Goal: Task Accomplishment & Management: Manage account settings

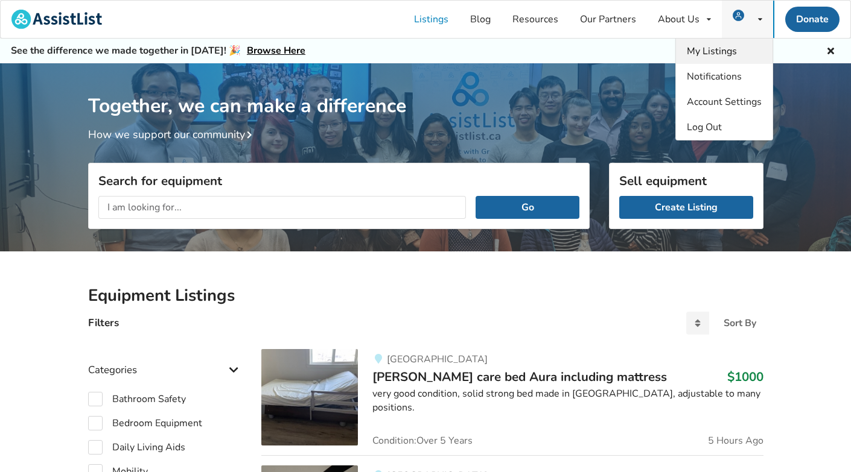
click at [724, 51] on span "My Listings" at bounding box center [711, 51] width 50 height 13
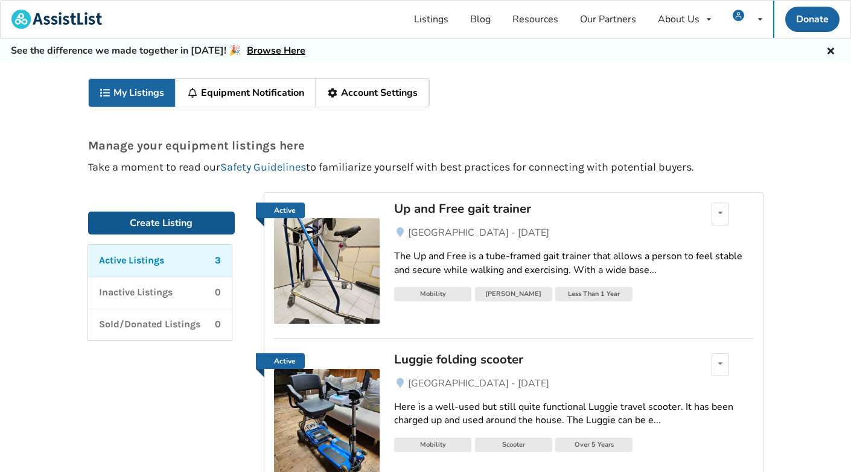
click at [174, 224] on link "Create Listing" at bounding box center [161, 223] width 147 height 23
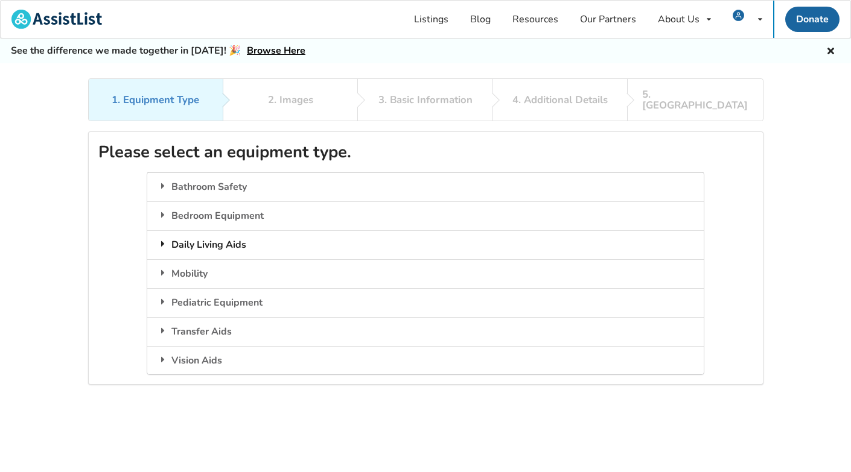
click at [213, 233] on div "Daily Living Aids" at bounding box center [425, 244] width 556 height 29
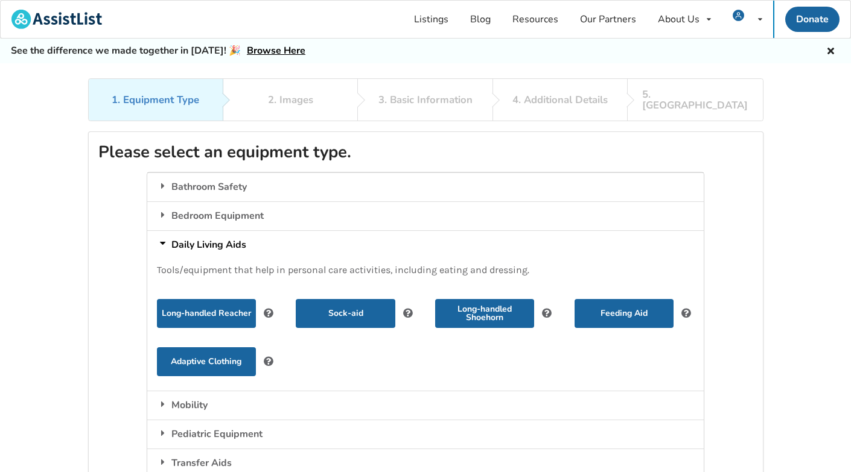
click at [213, 233] on div "Daily Living Aids" at bounding box center [425, 244] width 556 height 29
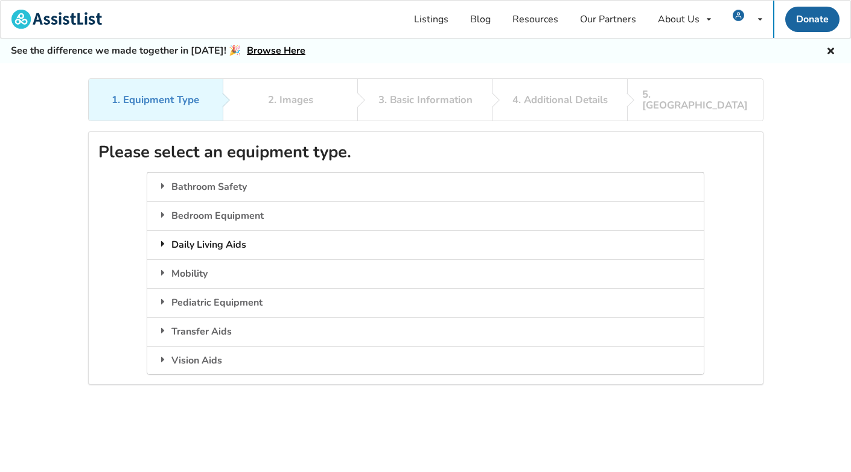
click at [213, 233] on div "Daily Living Aids" at bounding box center [425, 244] width 556 height 29
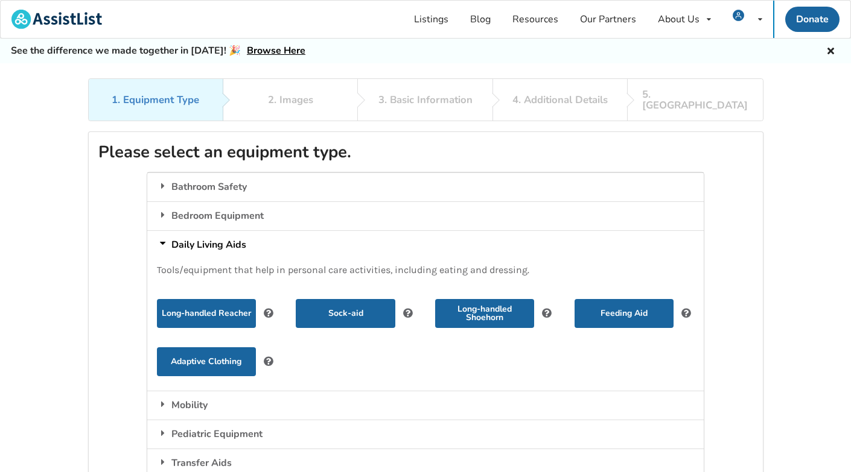
click at [213, 233] on div "Daily Living Aids" at bounding box center [425, 244] width 556 height 29
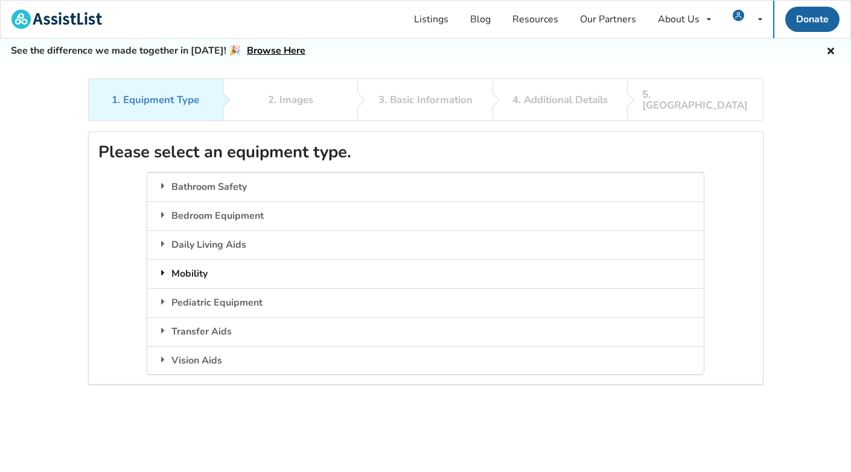
click at [203, 262] on div "Mobility" at bounding box center [425, 273] width 556 height 29
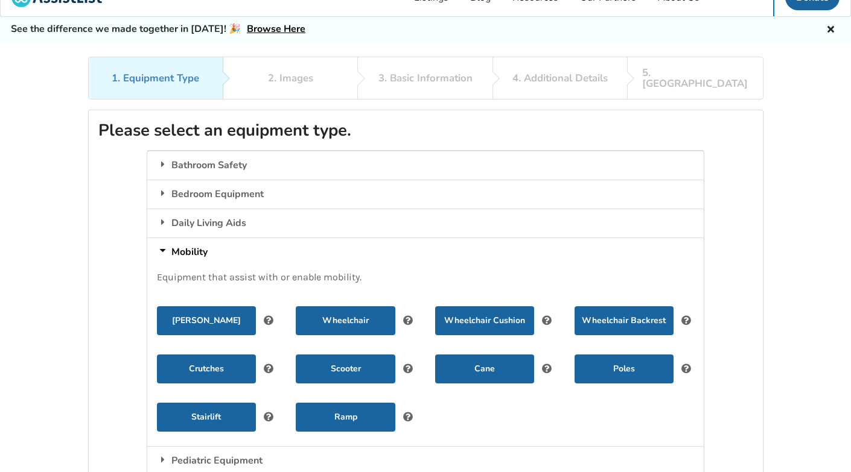
scroll to position [22, 0]
click at [203, 238] on div "Mobility" at bounding box center [425, 252] width 556 height 29
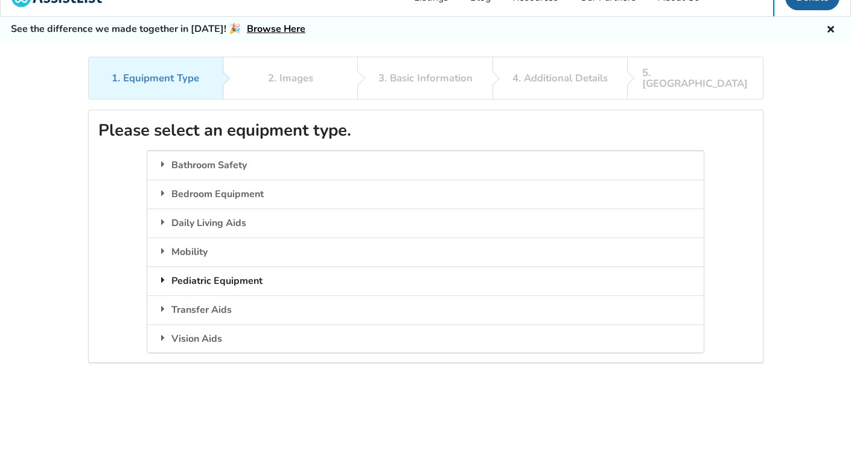
click at [203, 267] on div "Pediatric Equipment" at bounding box center [425, 281] width 556 height 29
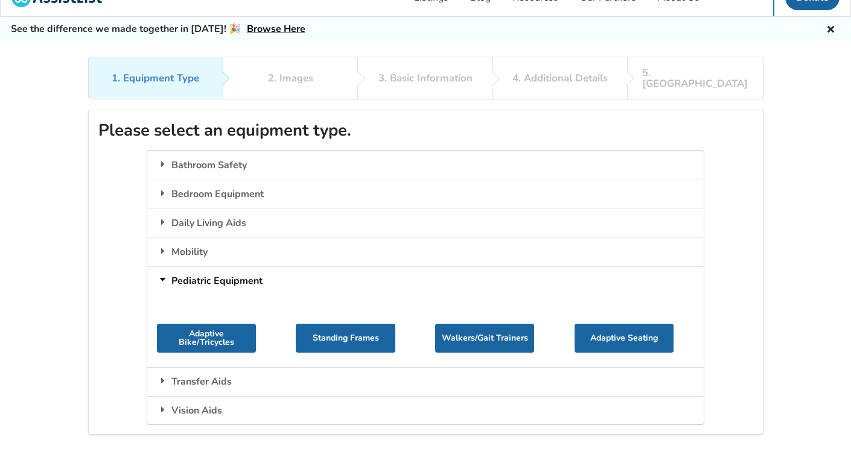
click at [239, 267] on div "Pediatric Equipment" at bounding box center [425, 281] width 556 height 29
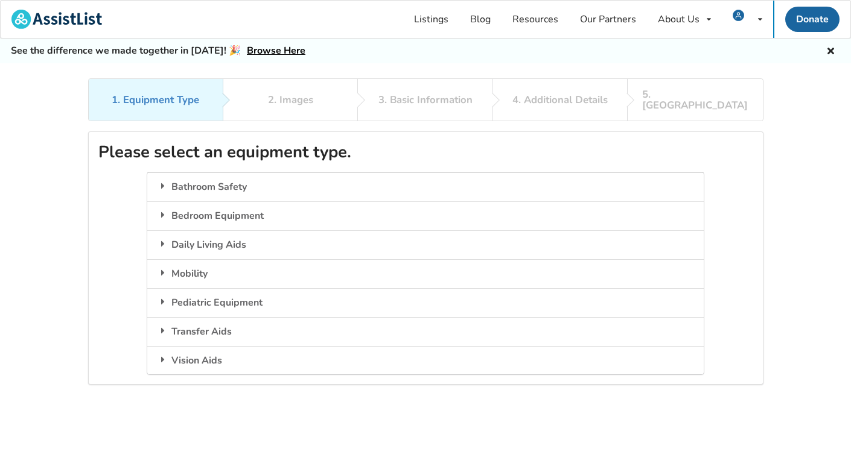
scroll to position [0, 0]
click at [723, 52] on span "My Listings" at bounding box center [711, 51] width 50 height 13
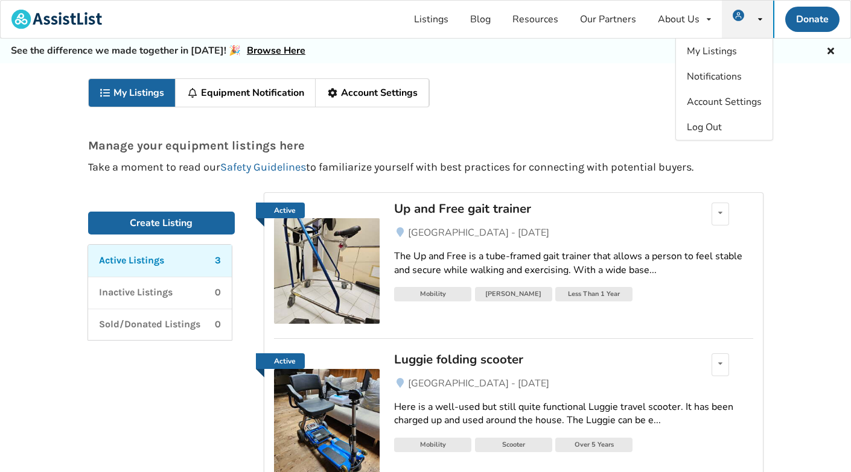
click at [353, 273] on img at bounding box center [327, 271] width 106 height 106
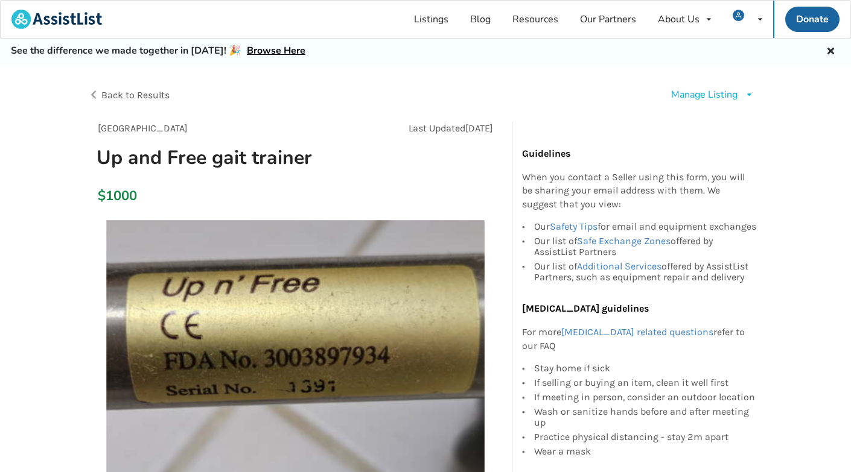
click at [717, 94] on div "Manage Listing" at bounding box center [704, 95] width 66 height 14
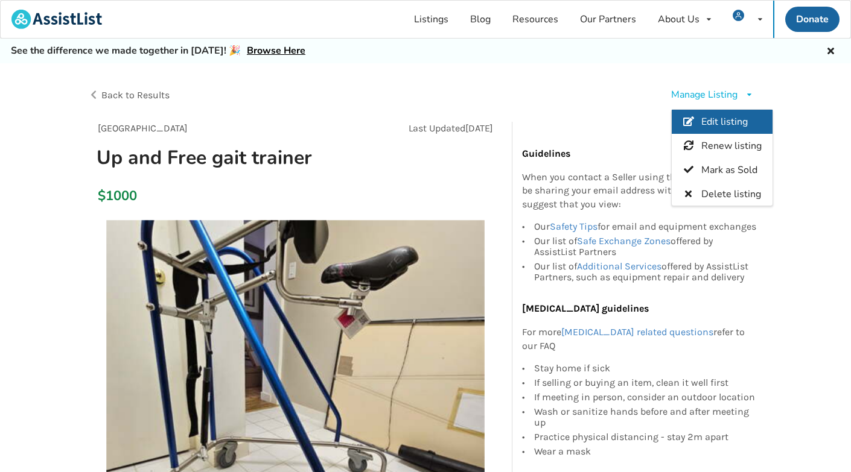
click at [718, 122] on span "Edit listing" at bounding box center [723, 121] width 46 height 13
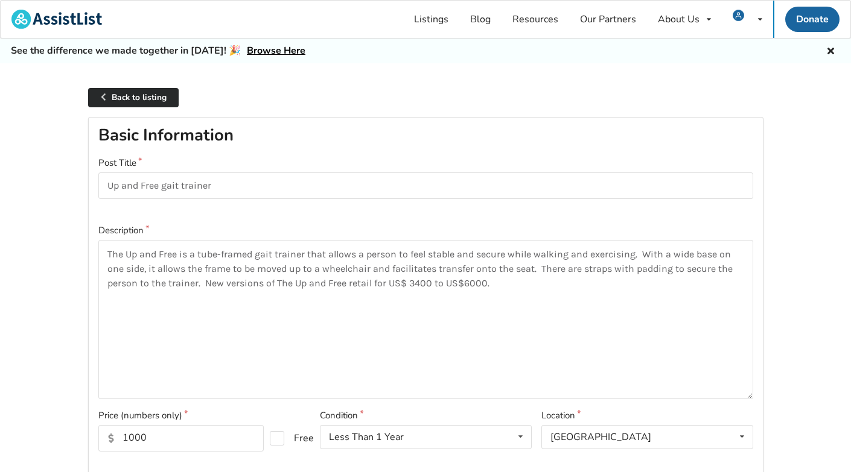
click at [158, 93] on link "Back to listing" at bounding box center [133, 98] width 91 height 20
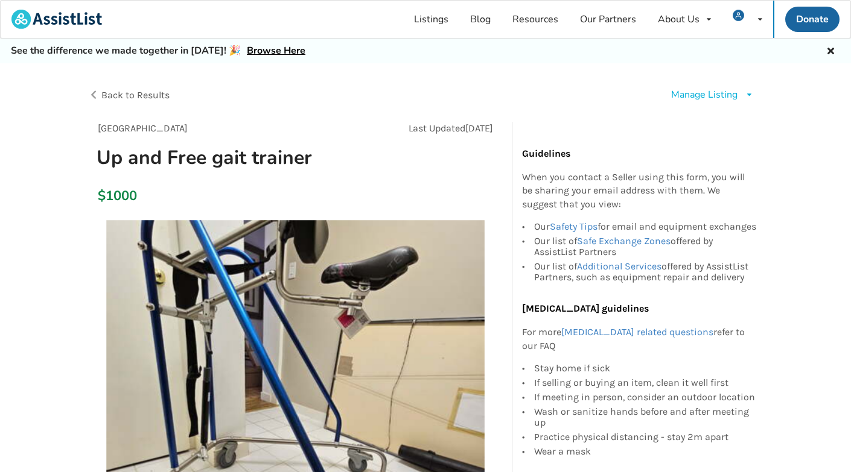
click at [131, 95] on span "Back to Results" at bounding box center [135, 94] width 68 height 11
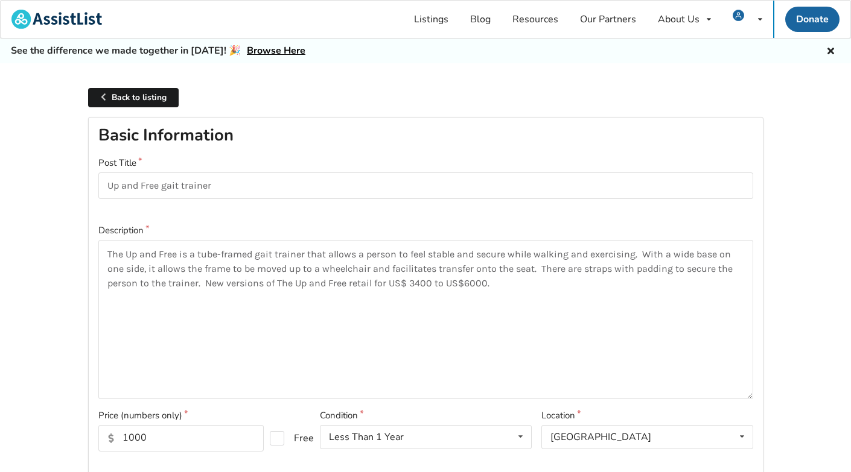
click at [131, 95] on link "Back to listing" at bounding box center [133, 98] width 91 height 20
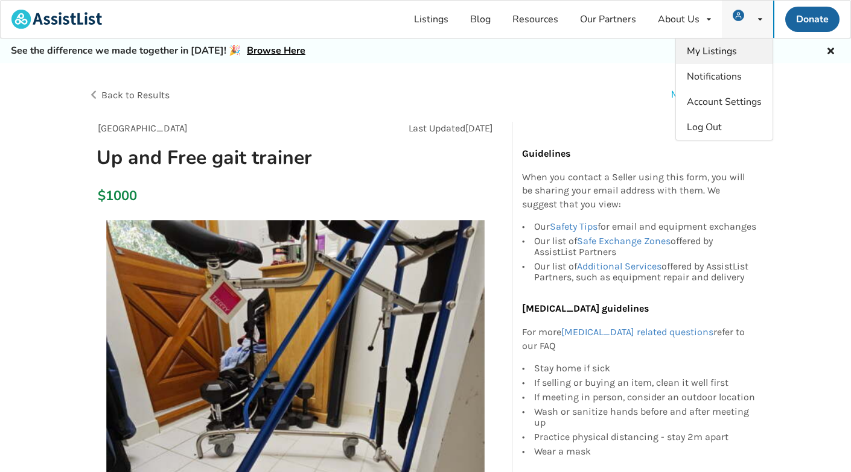
click at [730, 51] on span "My Listings" at bounding box center [711, 51] width 50 height 13
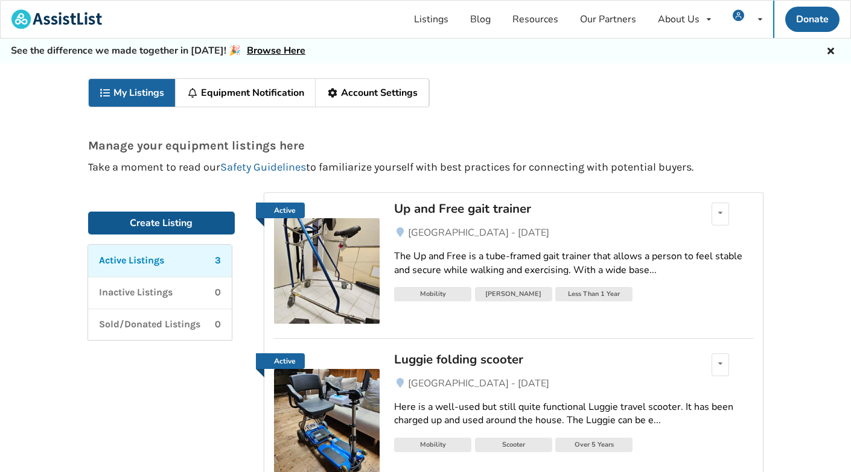
click at [174, 221] on link "Create Listing" at bounding box center [161, 223] width 147 height 23
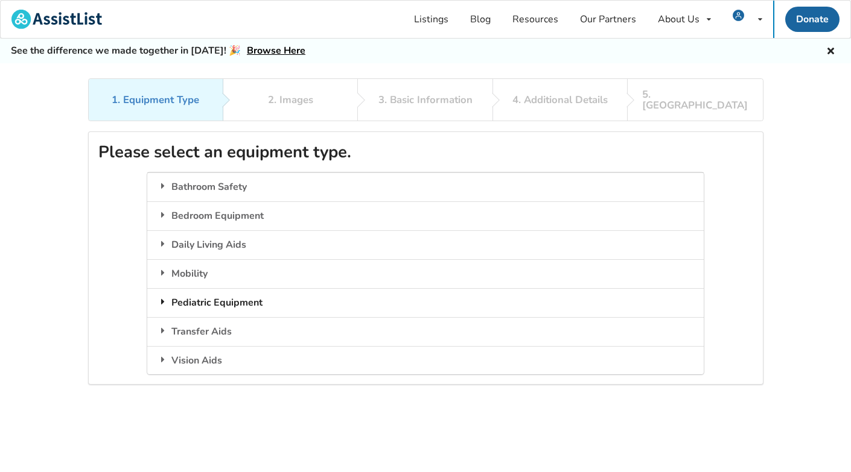
click at [163, 297] on icon at bounding box center [163, 302] width 12 height 10
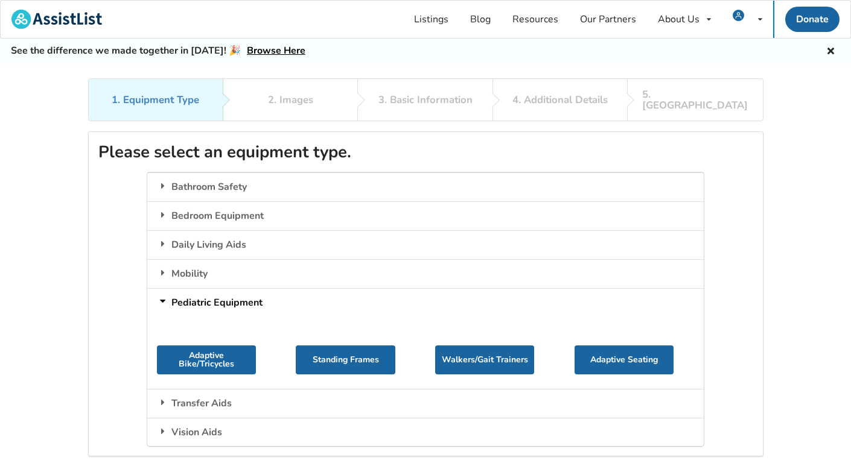
click at [197, 290] on div "Pediatric Equipment" at bounding box center [425, 302] width 556 height 29
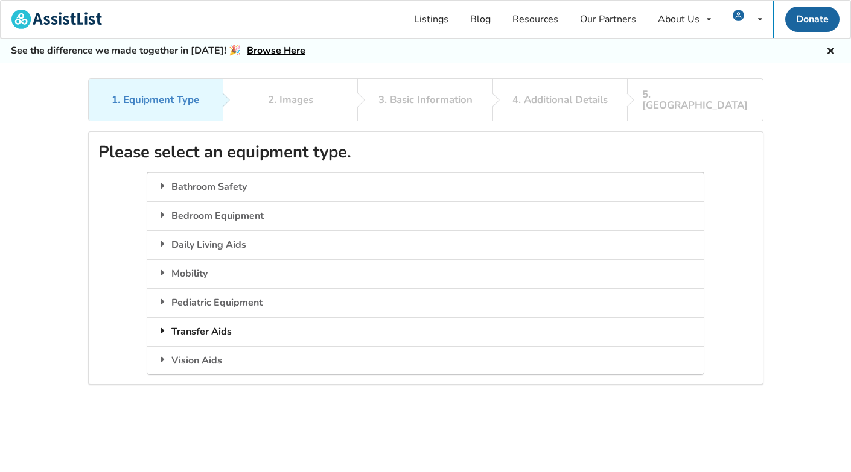
click at [195, 318] on div "Transfer Aids" at bounding box center [425, 331] width 556 height 29
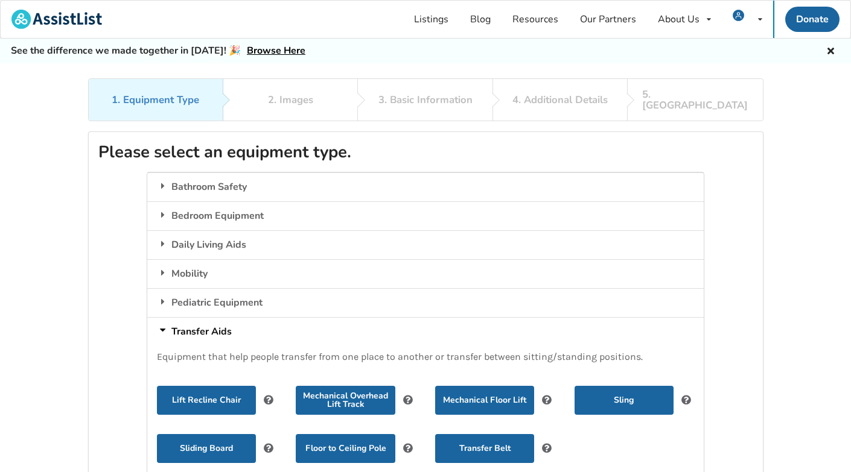
click at [200, 317] on div "Transfer Aids" at bounding box center [425, 331] width 556 height 29
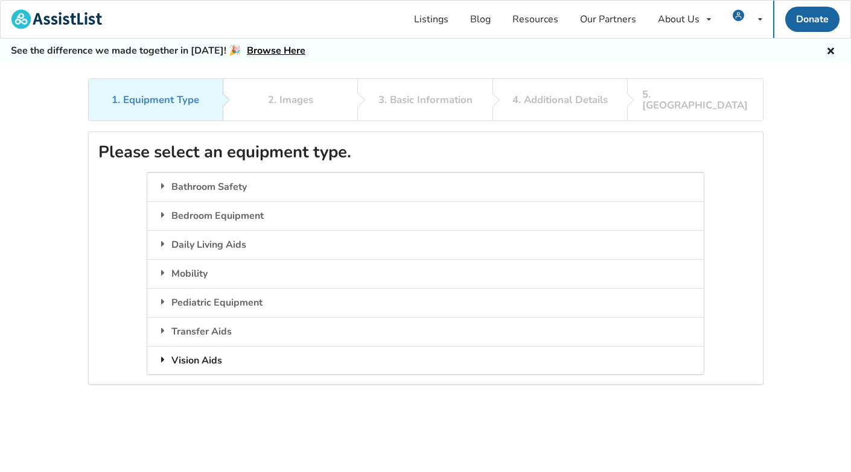
click at [196, 346] on div "Vision Aids" at bounding box center [425, 360] width 556 height 29
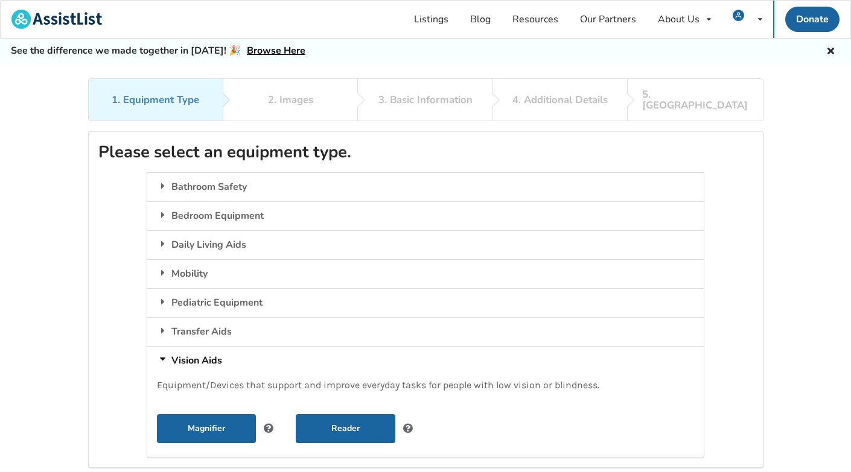
click at [196, 346] on div "Vision Aids" at bounding box center [425, 360] width 556 height 29
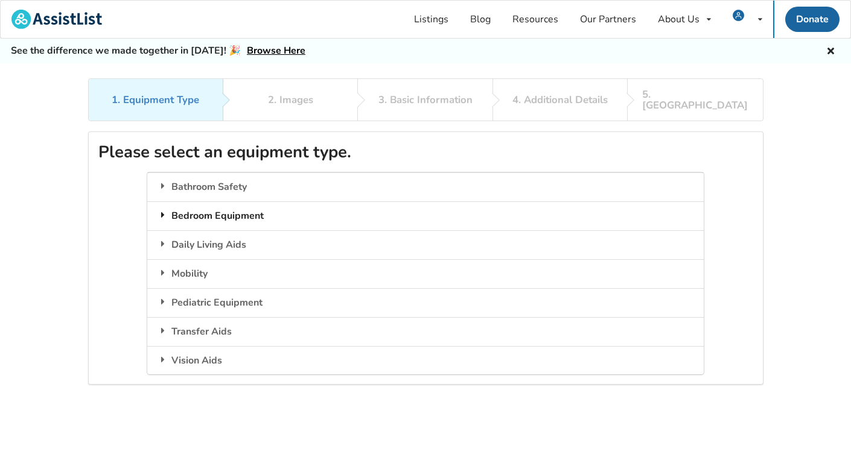
click at [196, 205] on div "Bedroom Equipment" at bounding box center [425, 215] width 556 height 29
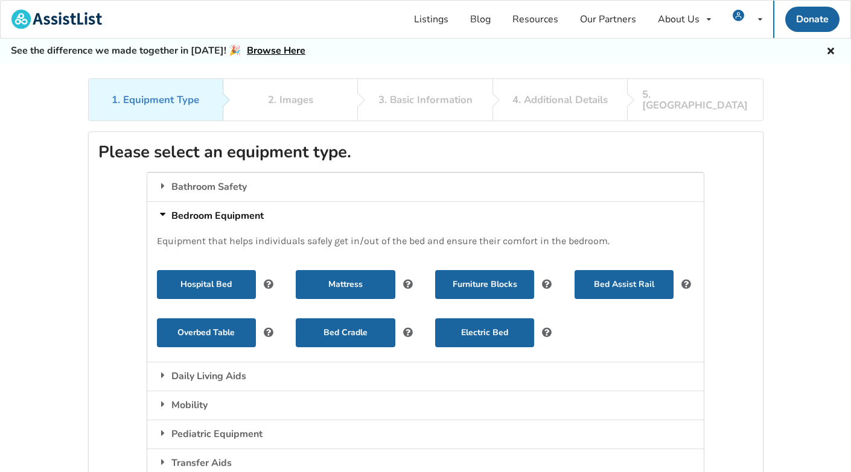
click at [196, 205] on div "Bedroom Equipment" at bounding box center [425, 215] width 556 height 29
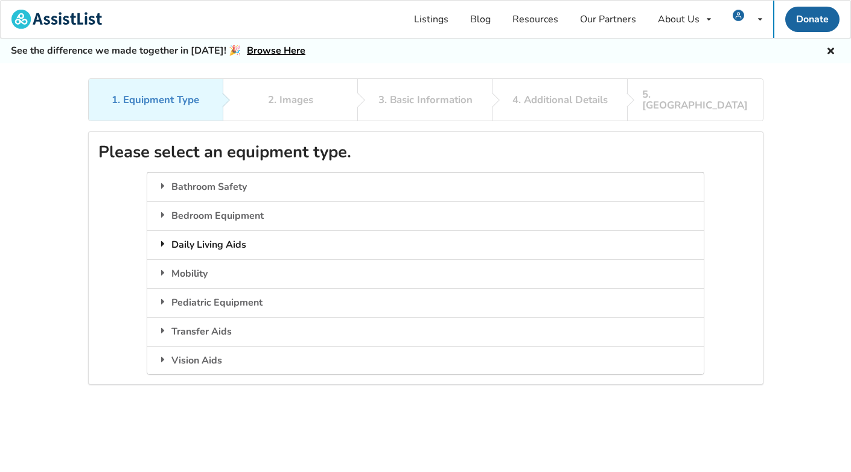
click at [194, 230] on div "Daily Living Aids" at bounding box center [425, 244] width 556 height 29
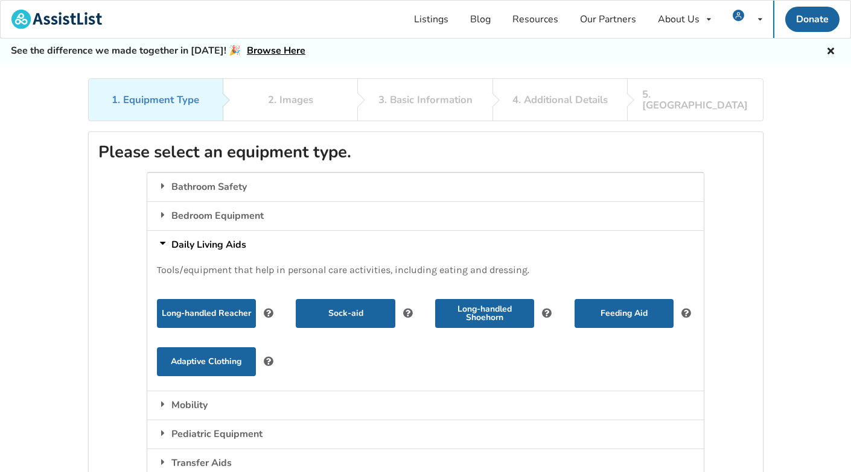
click at [194, 230] on div "Daily Living Aids" at bounding box center [425, 244] width 556 height 29
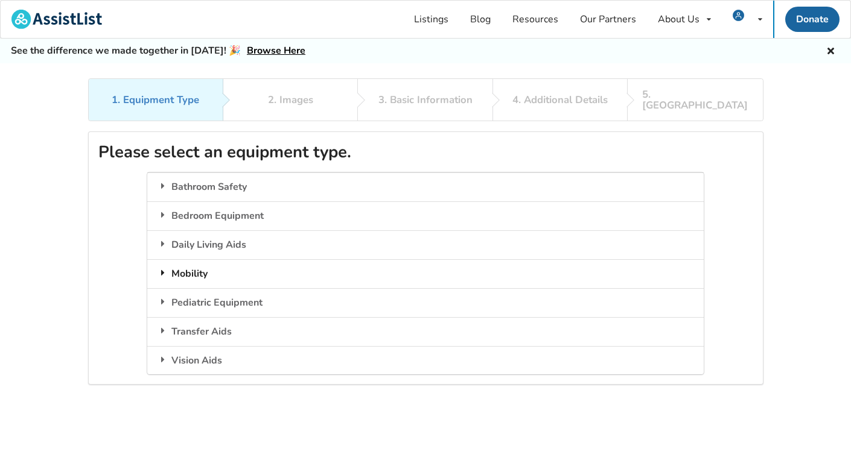
click at [193, 259] on div "Mobility" at bounding box center [425, 273] width 556 height 29
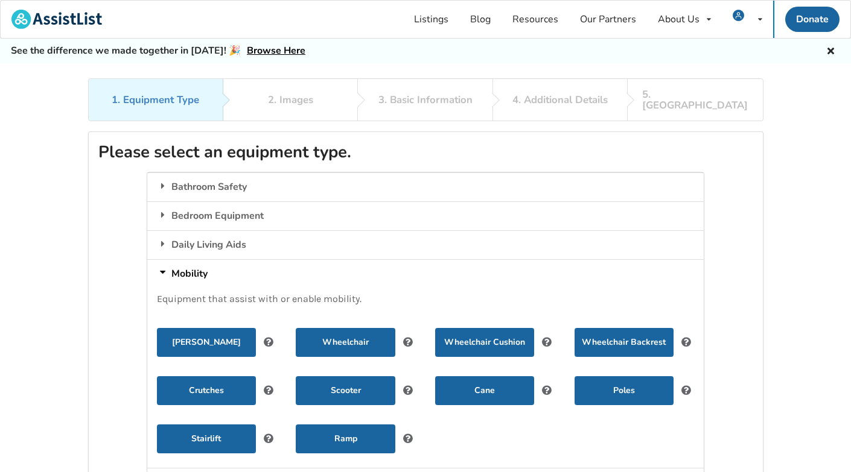
click at [189, 259] on div "Mobility" at bounding box center [425, 273] width 556 height 29
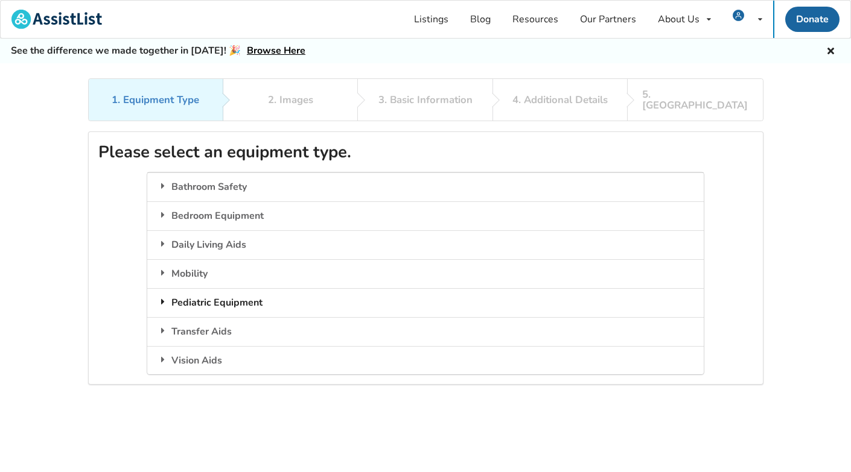
click at [195, 290] on div "Pediatric Equipment" at bounding box center [425, 302] width 556 height 29
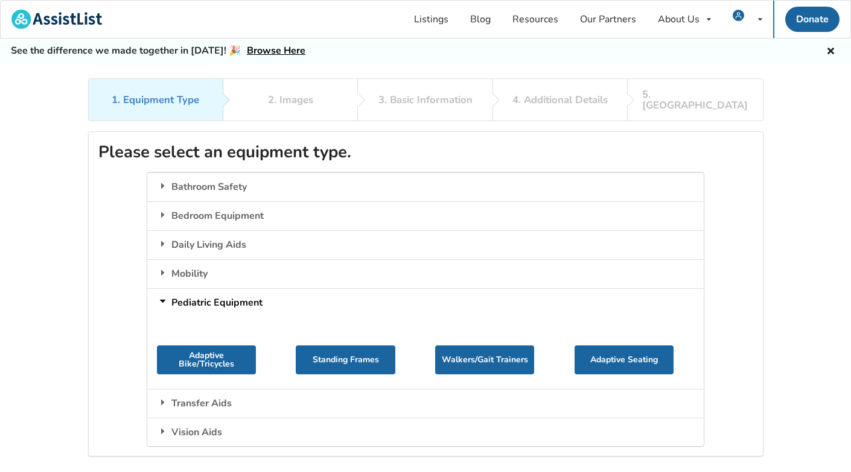
click at [195, 290] on div "Pediatric Equipment" at bounding box center [425, 302] width 556 height 29
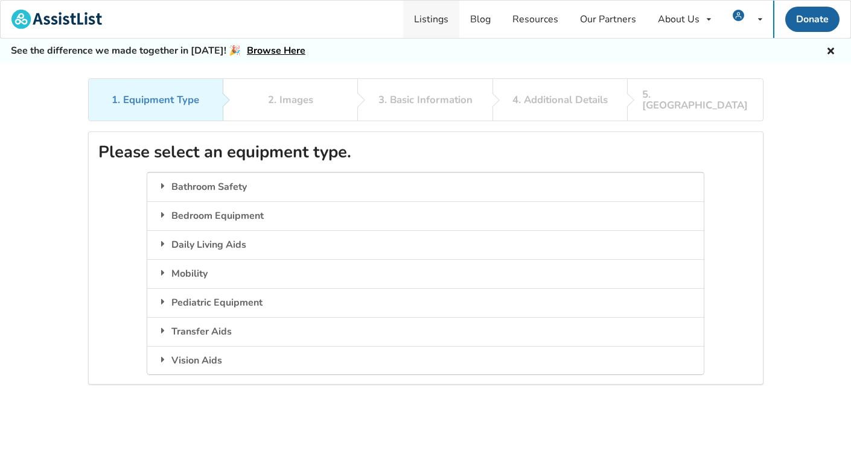
click at [439, 16] on link "Listings" at bounding box center [431, 19] width 56 height 37
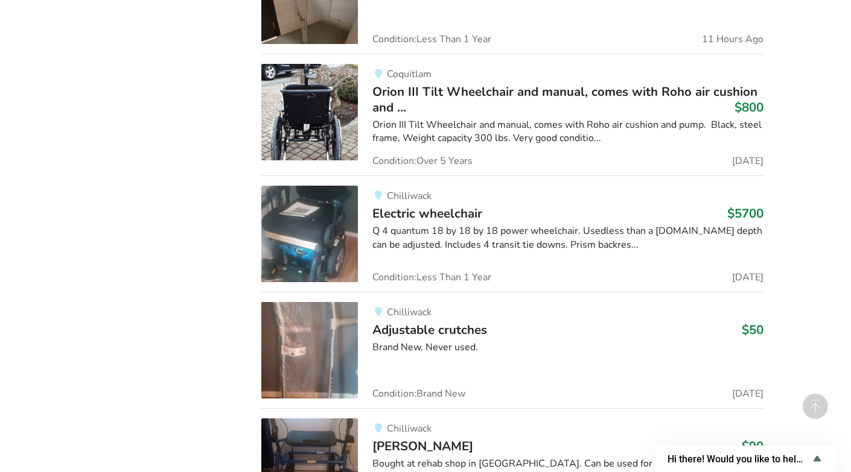
scroll to position [1567, 0]
click at [315, 223] on img at bounding box center [309, 233] width 97 height 97
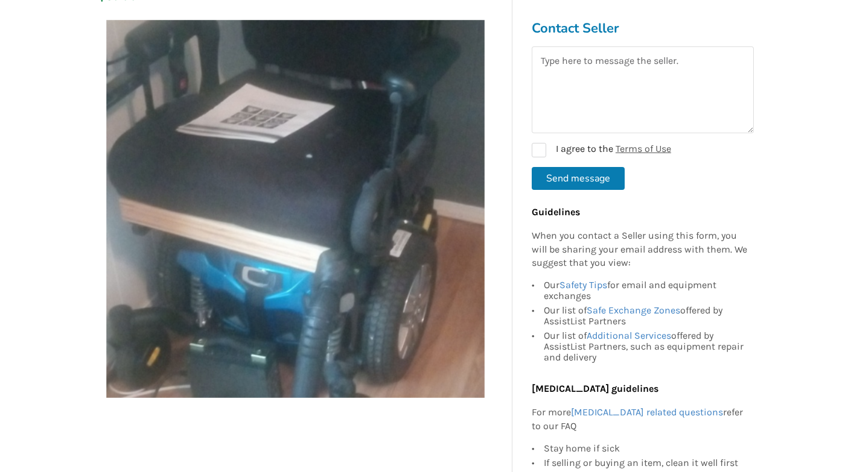
scroll to position [206, 0]
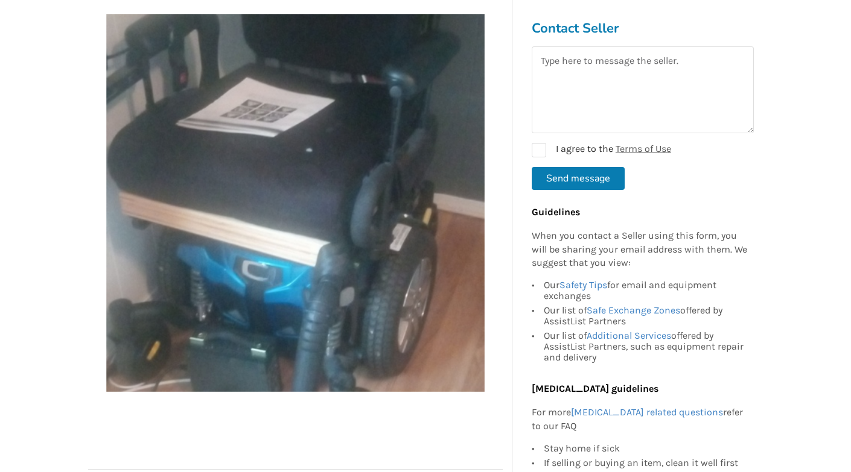
click at [446, 272] on img at bounding box center [295, 203] width 378 height 378
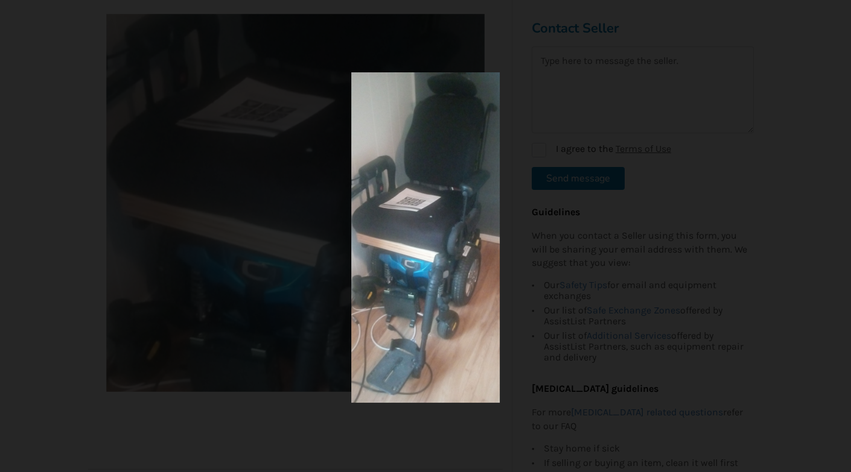
click at [238, 255] on div at bounding box center [425, 237] width 478 height 331
click at [36, 230] on div at bounding box center [425, 236] width 851 height 472
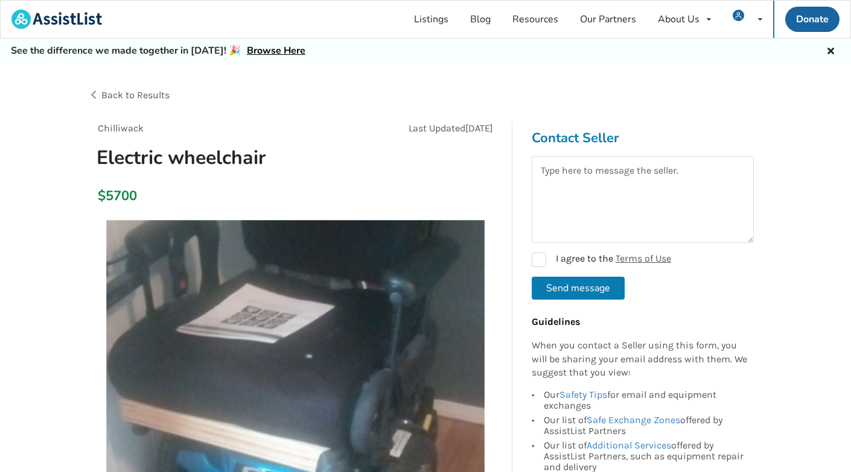
scroll to position [0, 0]
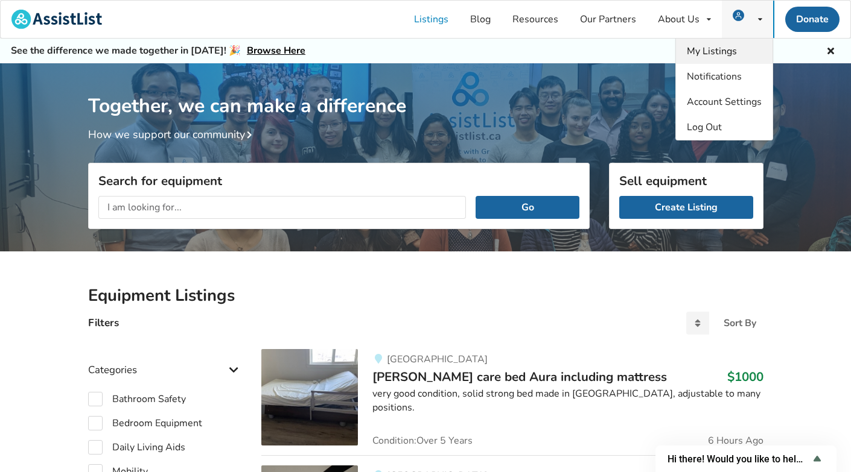
click at [727, 49] on span "My Listings" at bounding box center [711, 51] width 50 height 13
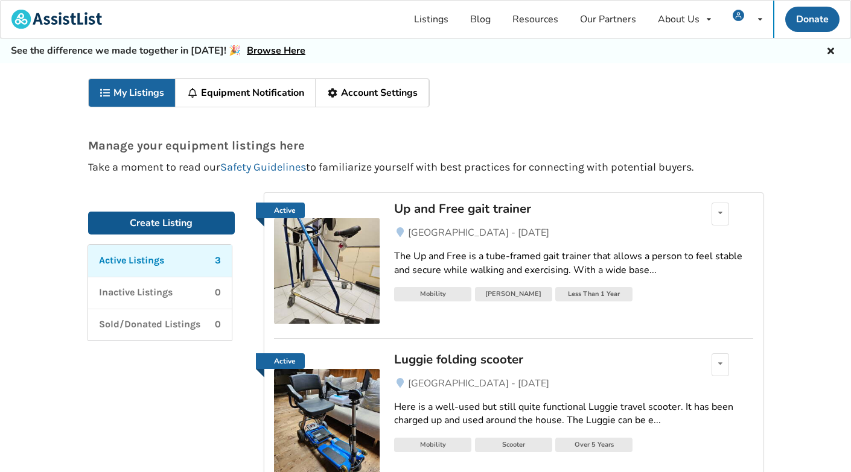
click at [144, 221] on link "Create Listing" at bounding box center [161, 223] width 147 height 23
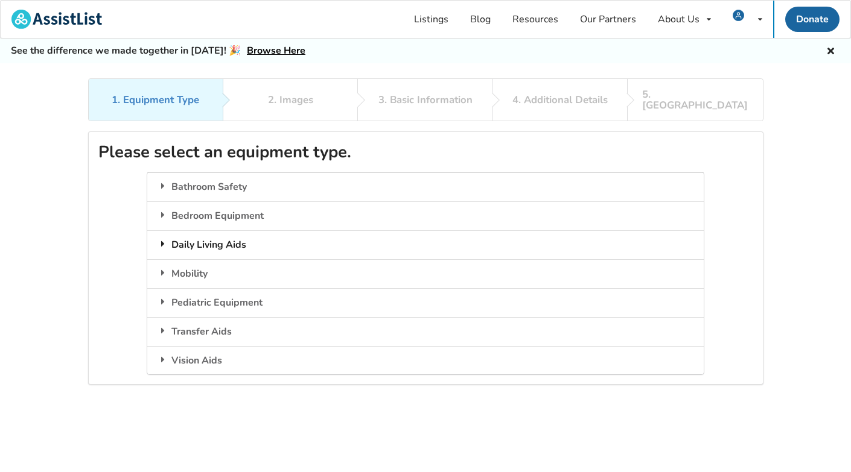
click at [162, 239] on icon at bounding box center [163, 244] width 12 height 10
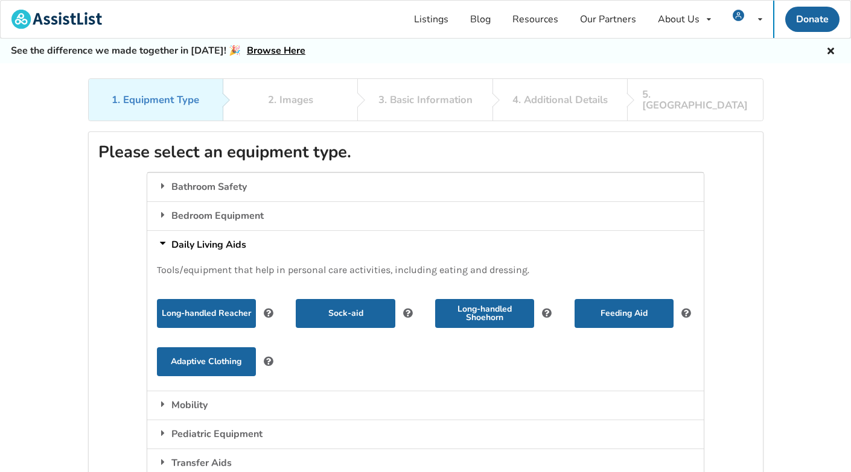
click at [162, 238] on icon at bounding box center [163, 244] width 10 height 12
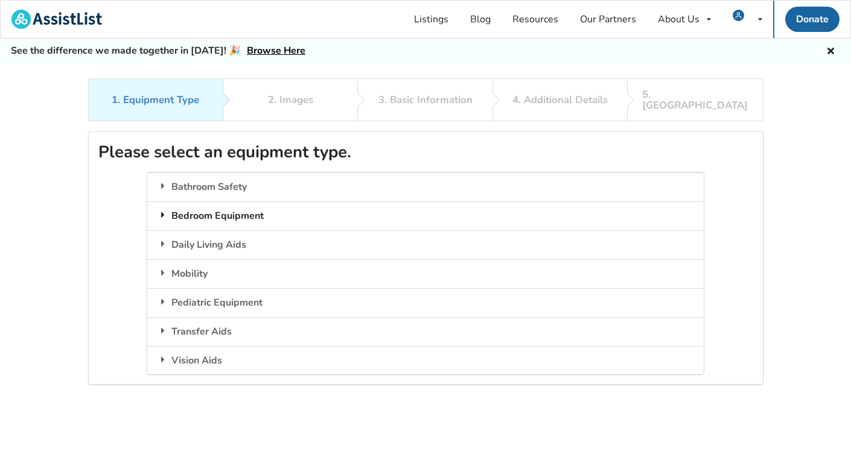
click at [162, 210] on icon at bounding box center [163, 215] width 12 height 10
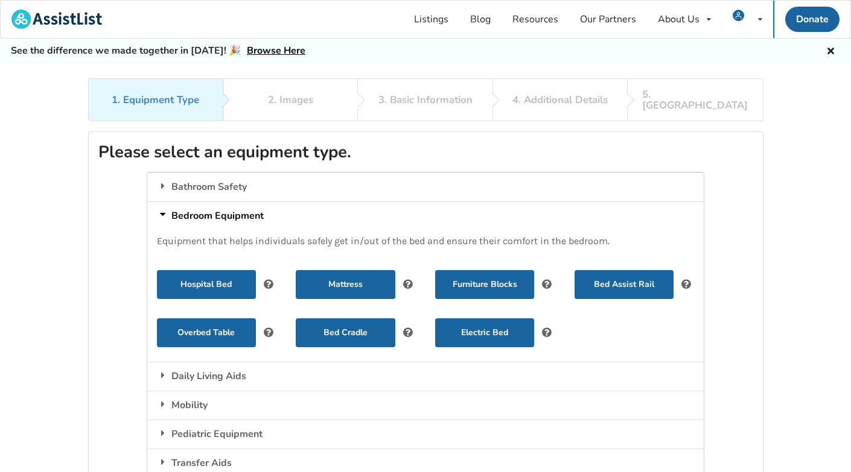
click at [162, 209] on icon at bounding box center [163, 215] width 10 height 12
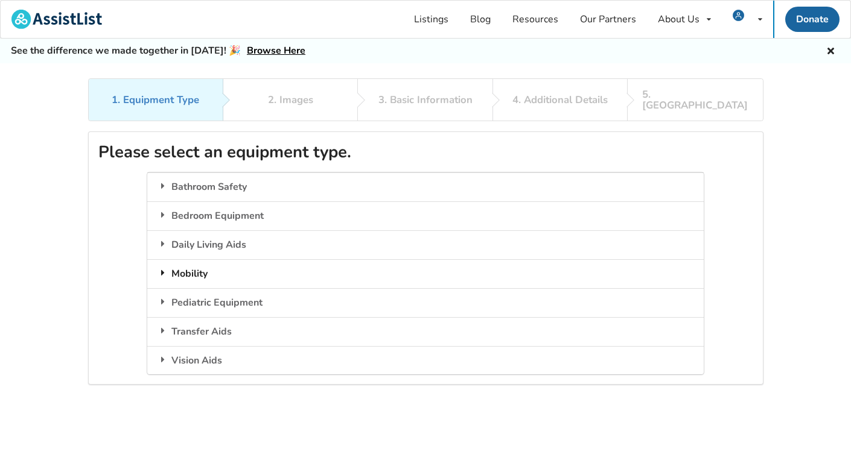
click at [162, 268] on icon at bounding box center [163, 273] width 12 height 10
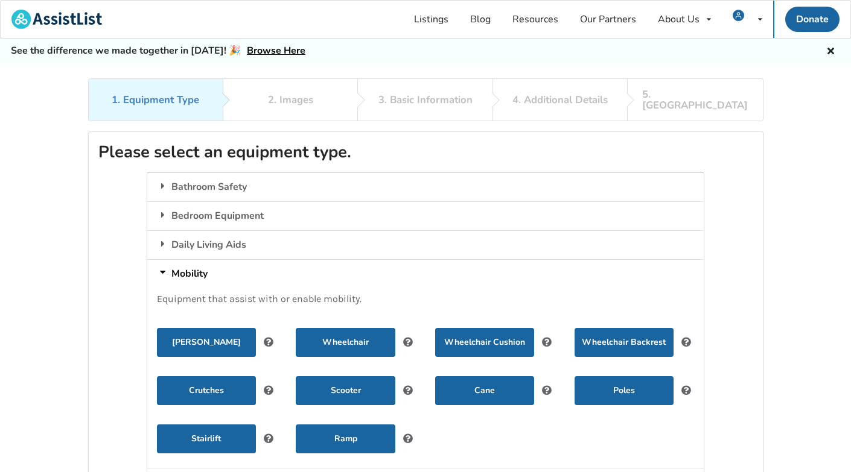
click at [163, 267] on icon at bounding box center [163, 273] width 10 height 12
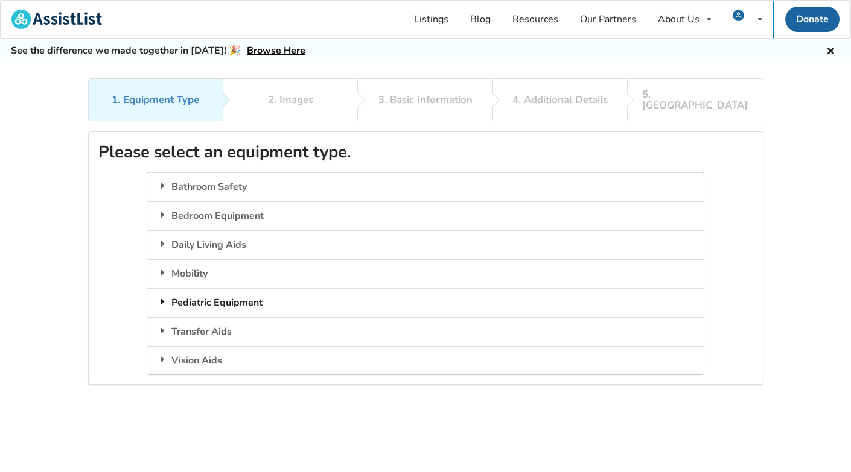
click at [162, 297] on icon at bounding box center [163, 302] width 12 height 10
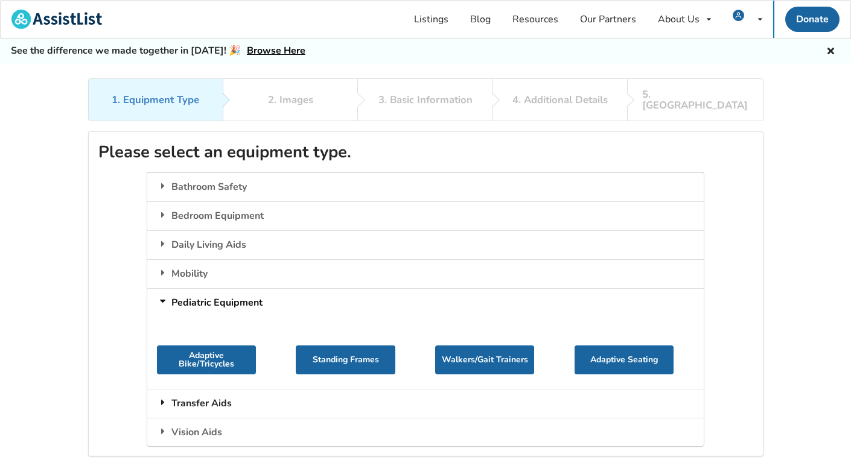
click at [164, 398] on icon at bounding box center [163, 403] width 12 height 10
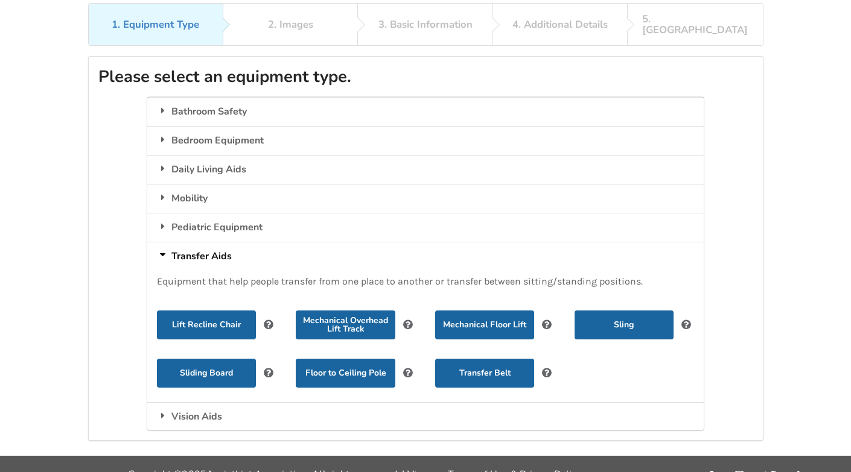
scroll to position [78, 0]
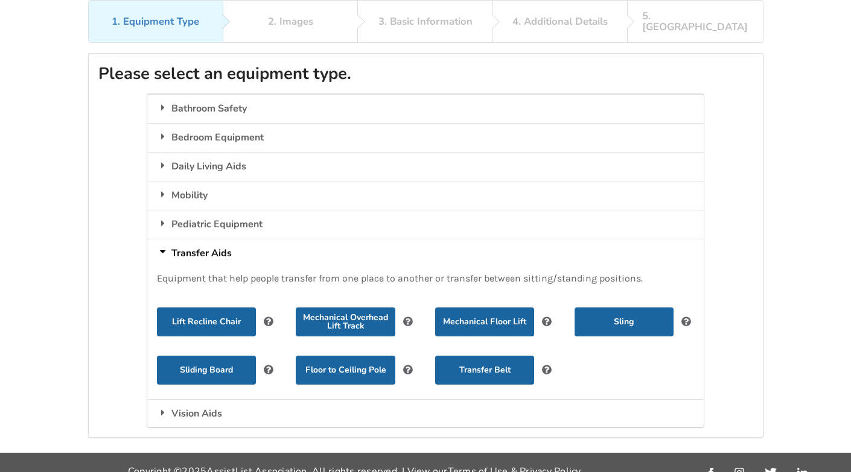
click at [163, 246] on icon at bounding box center [163, 252] width 10 height 12
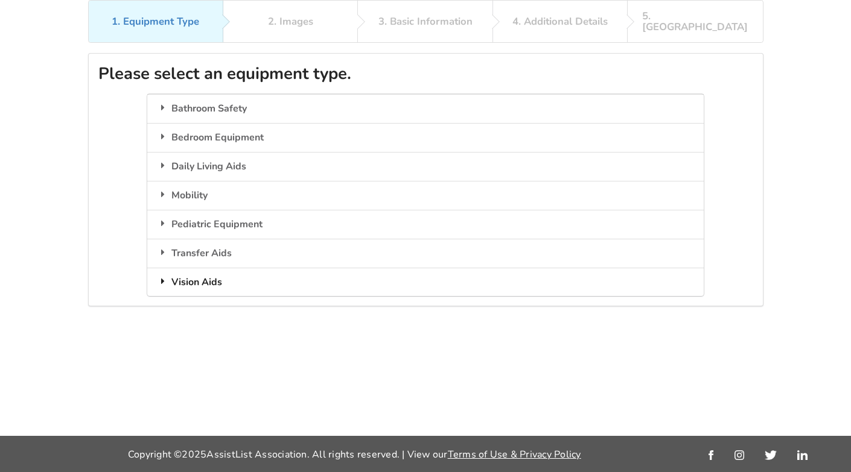
click at [164, 276] on icon at bounding box center [163, 281] width 12 height 10
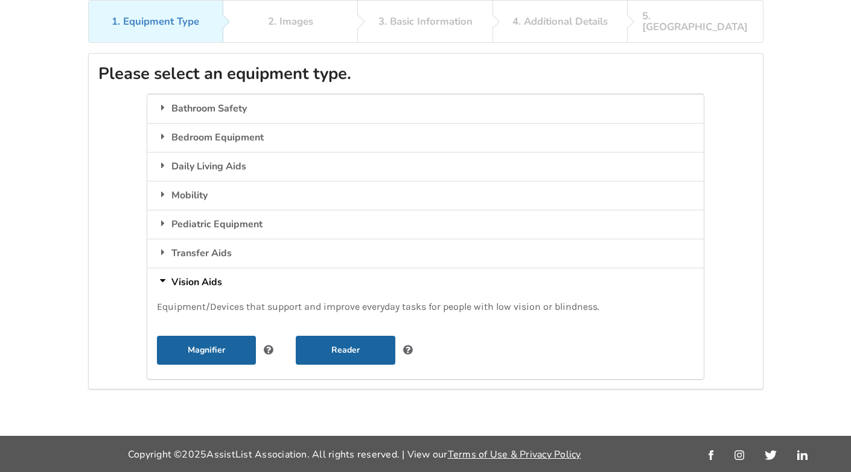
click at [164, 275] on icon at bounding box center [163, 281] width 10 height 12
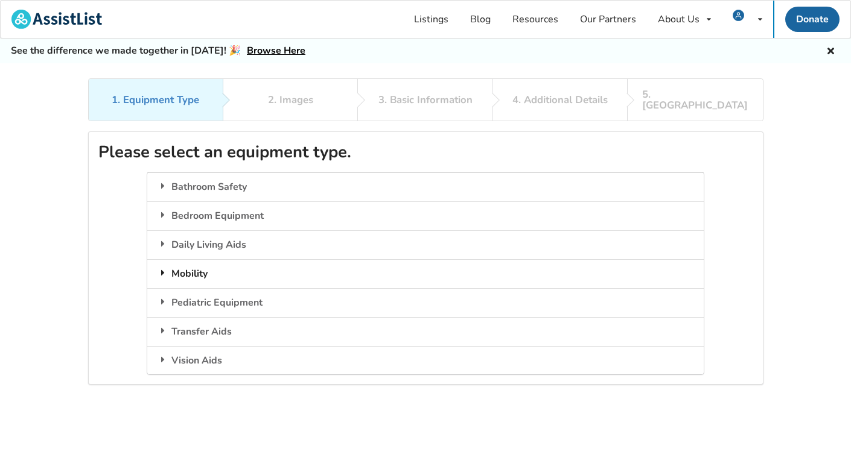
scroll to position [0, 0]
click at [162, 210] on icon at bounding box center [163, 215] width 12 height 10
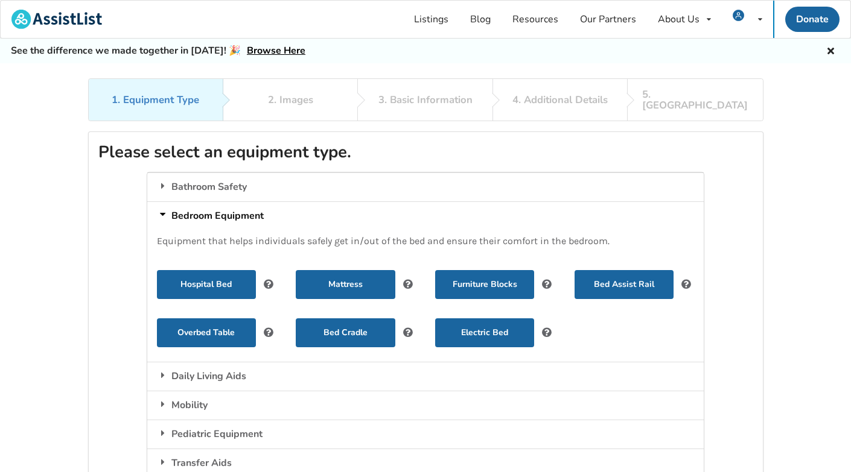
click at [162, 209] on icon at bounding box center [163, 215] width 10 height 12
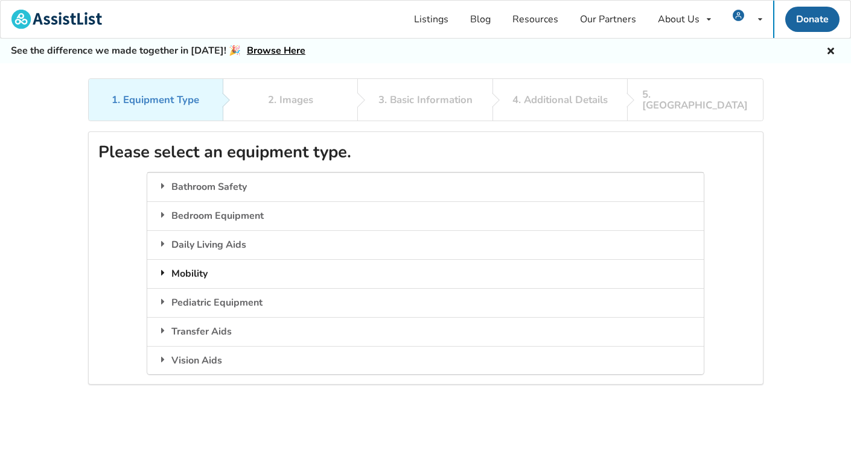
click at [163, 268] on icon at bounding box center [163, 273] width 12 height 10
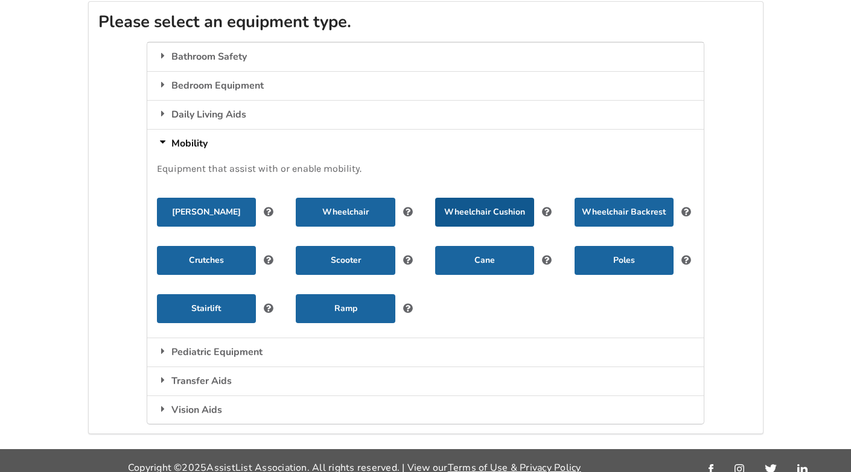
scroll to position [129, 0]
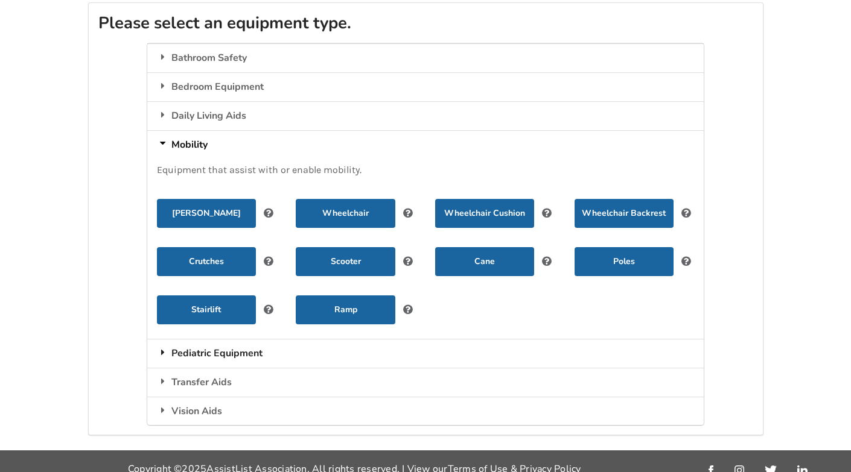
click at [165, 347] on icon at bounding box center [163, 352] width 12 height 10
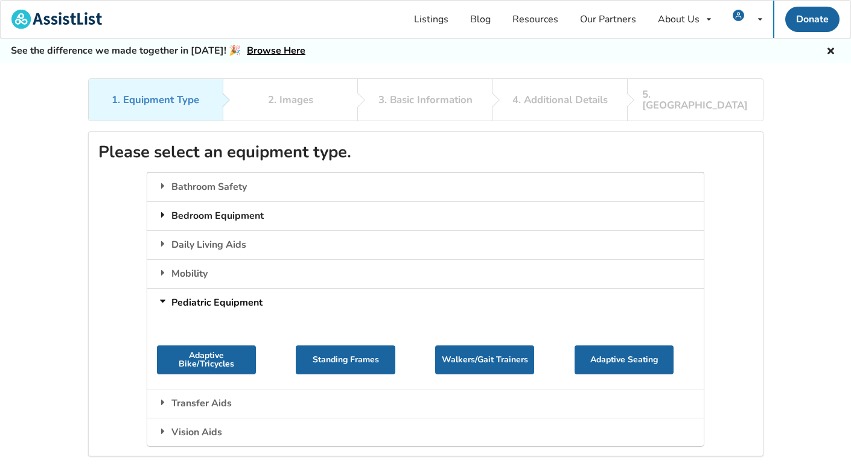
scroll to position [0, 0]
click at [432, 10] on link "Listings" at bounding box center [431, 19] width 56 height 37
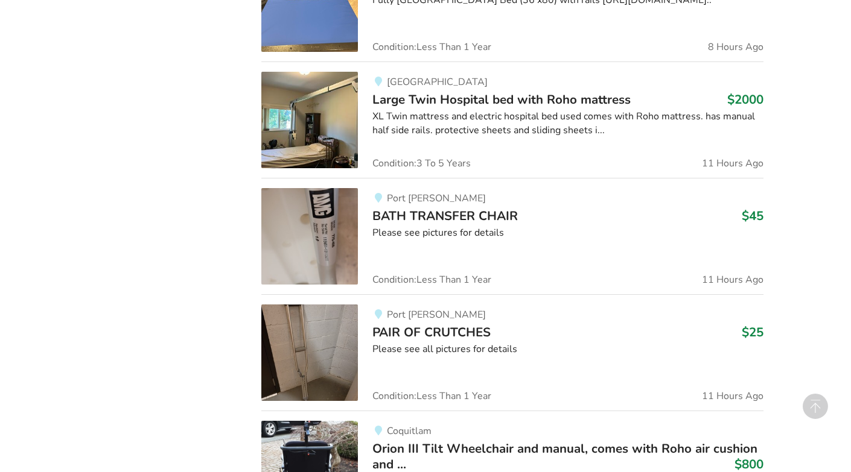
scroll to position [1209, 0]
click at [321, 241] on img at bounding box center [309, 236] width 97 height 97
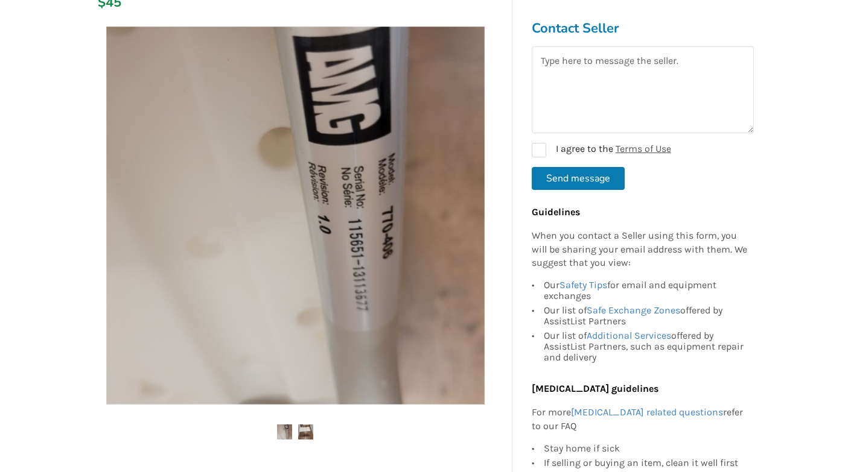
scroll to position [268, 0]
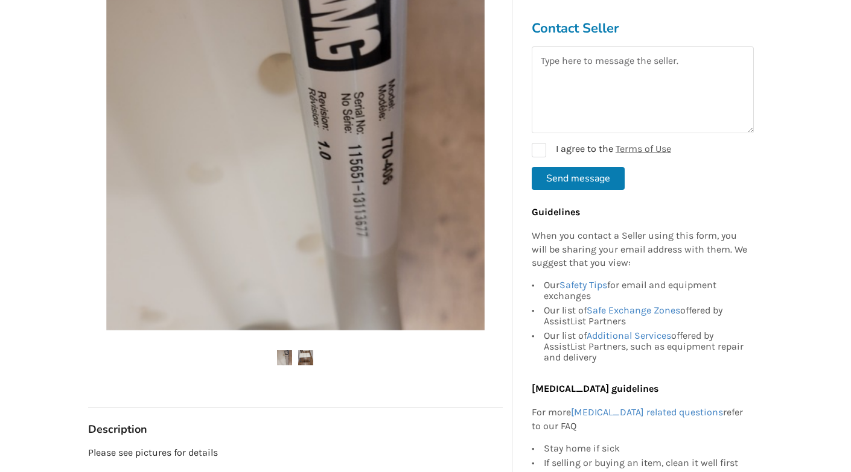
click at [296, 352] on ul at bounding box center [295, 358] width 414 height 16
click at [304, 357] on img at bounding box center [305, 357] width 15 height 15
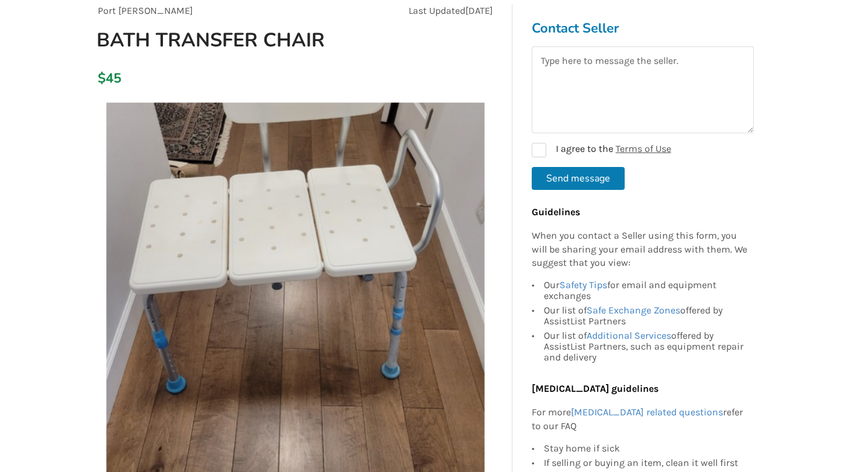
scroll to position [116, 0]
